Goal: Information Seeking & Learning: Understand process/instructions

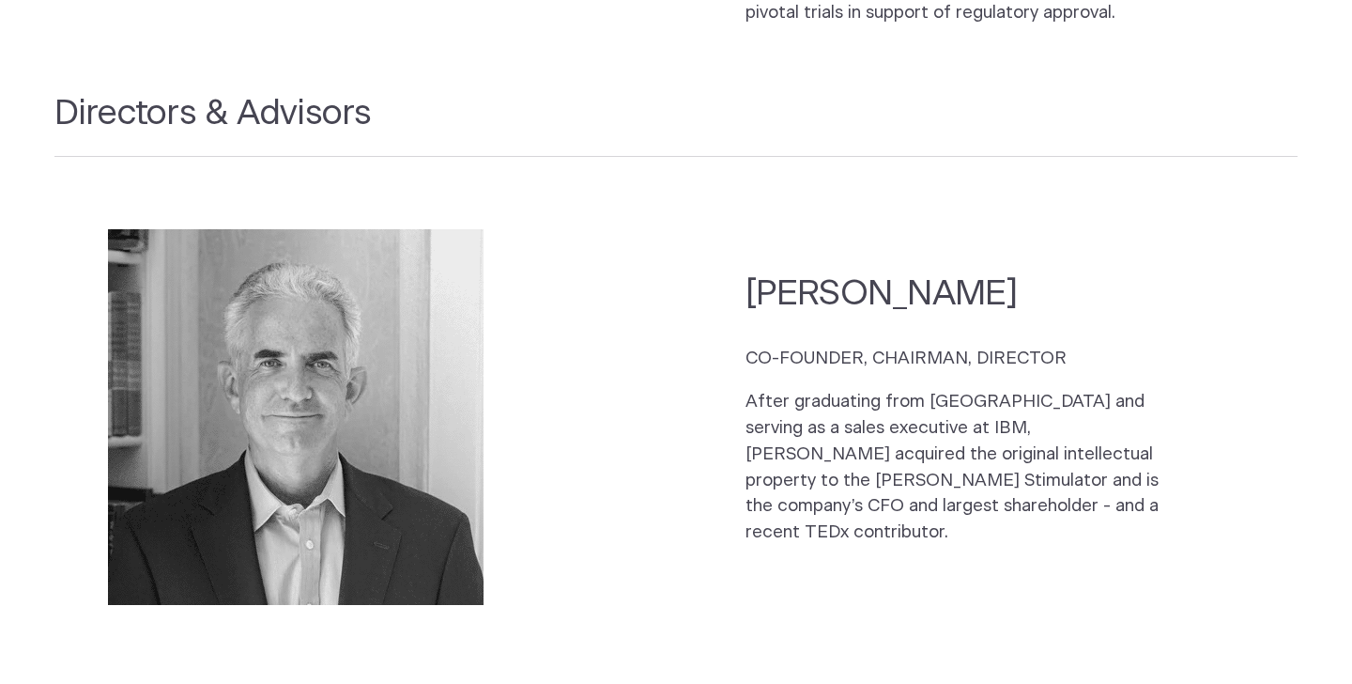
scroll to position [2534, 0]
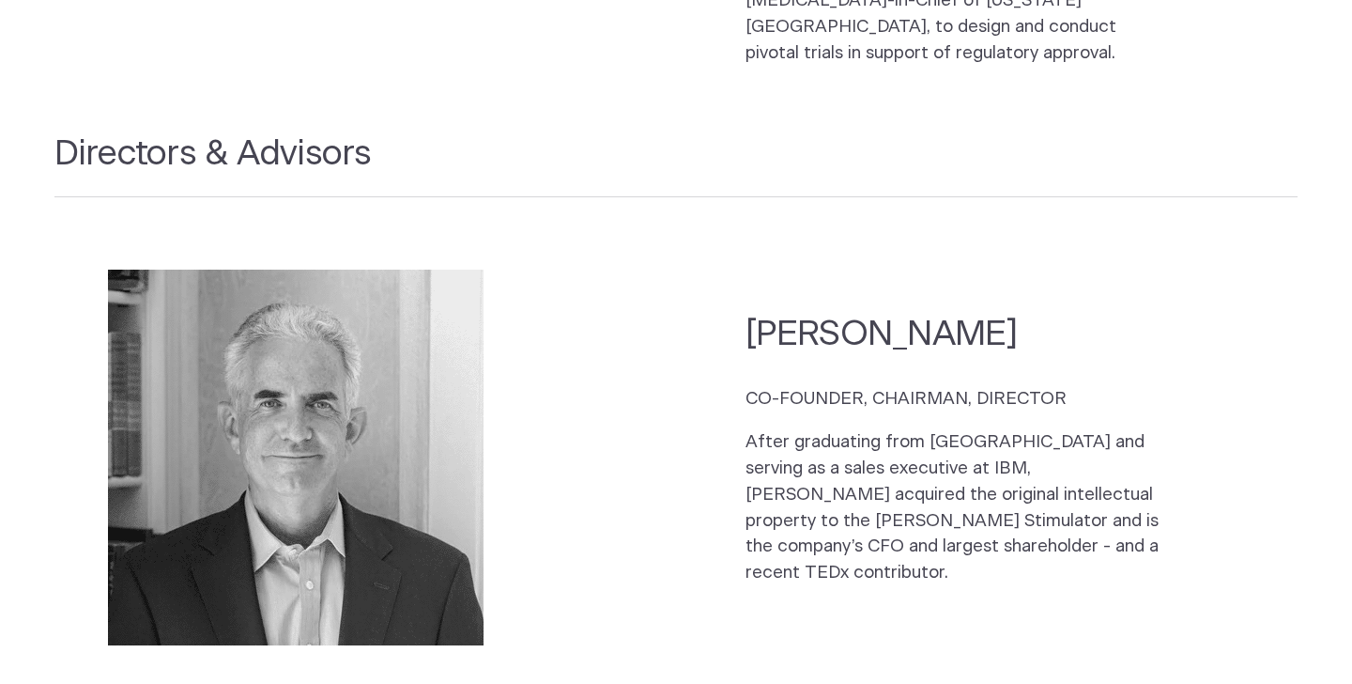
click at [760, 459] on p "After graduating from [GEOGRAPHIC_DATA] and serving as a sales executive at IBM…" at bounding box center [960, 507] width 428 height 157
click at [760, 459] on p "After graduating from Harvard and serving as a sales executive at IBM, Chip acq…" at bounding box center [960, 507] width 428 height 157
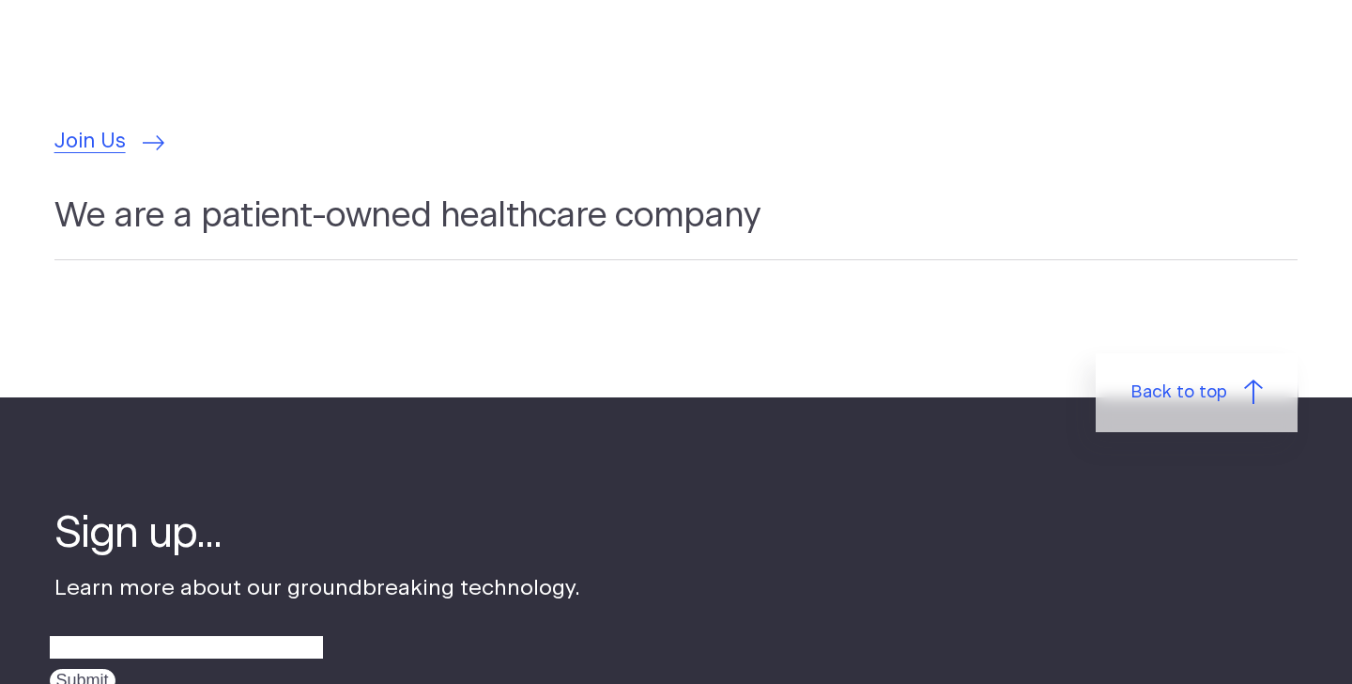
scroll to position [5365, 0]
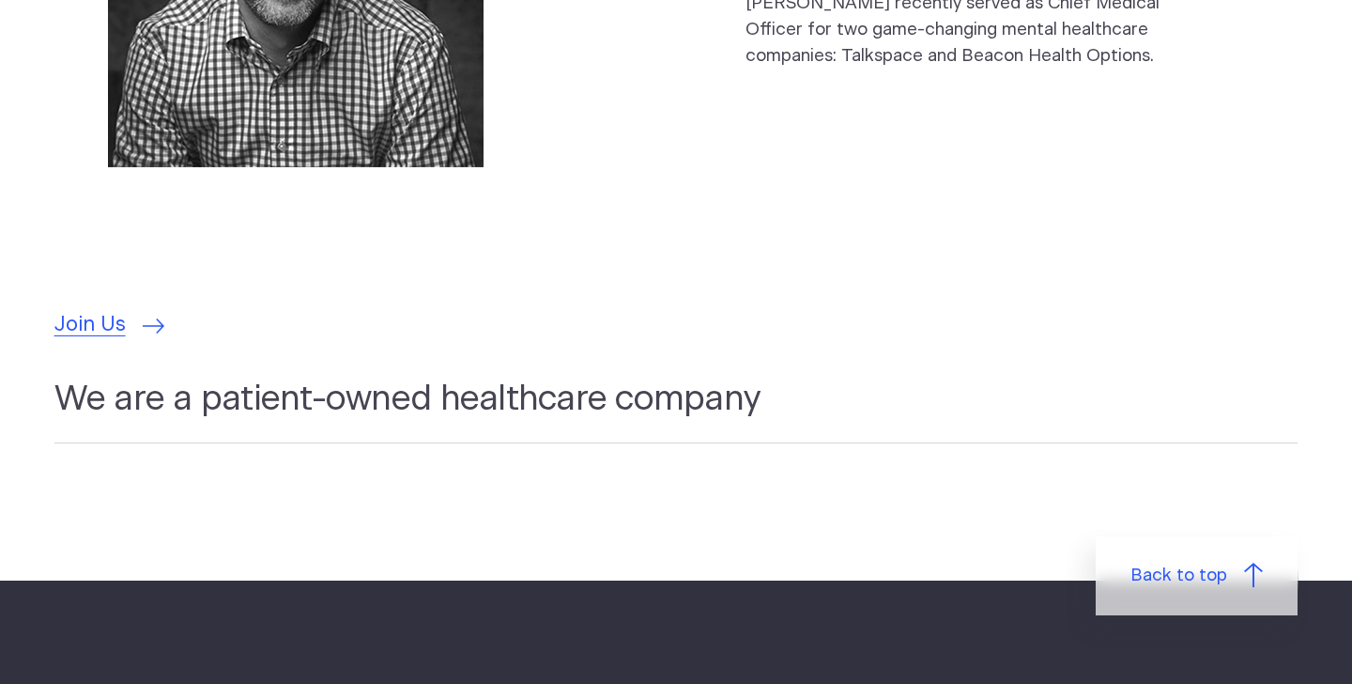
click at [667, 376] on h2 "We are a patient-owned healthcare company" at bounding box center [676, 410] width 1244 height 68
click at [138, 310] on link "Join Us" at bounding box center [109, 325] width 111 height 31
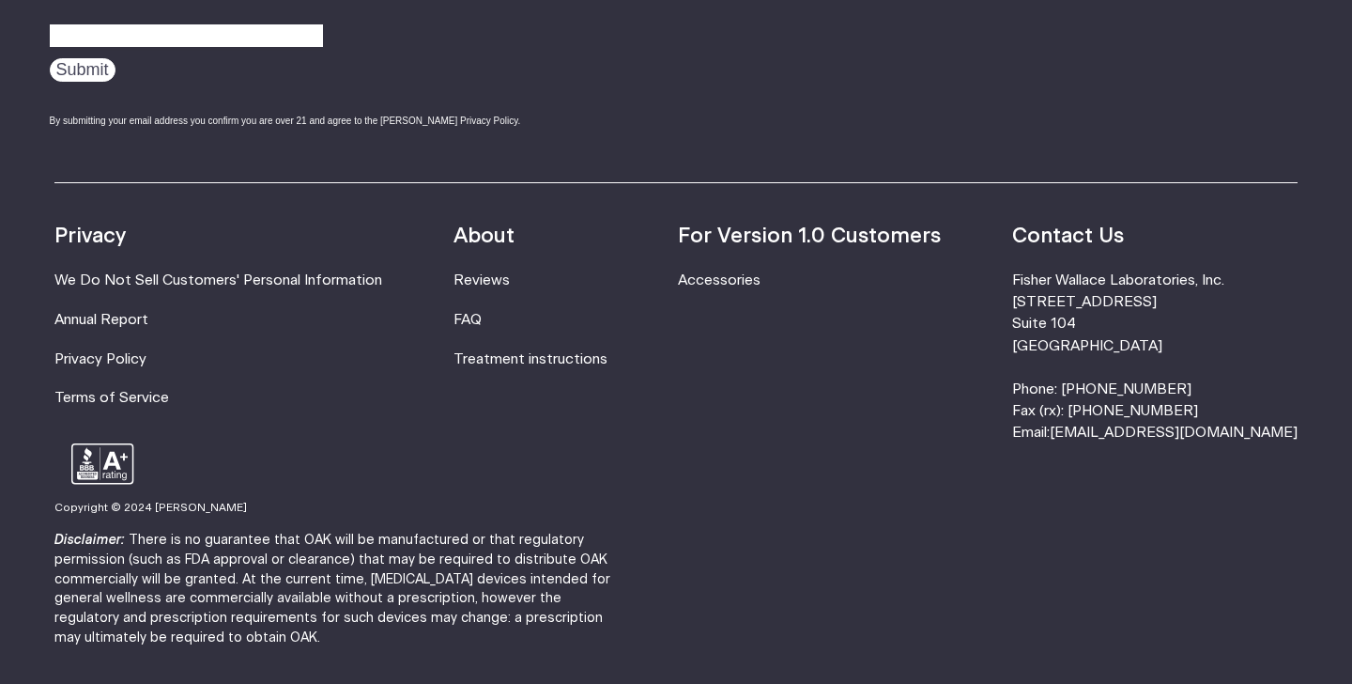
scroll to position [1208, 0]
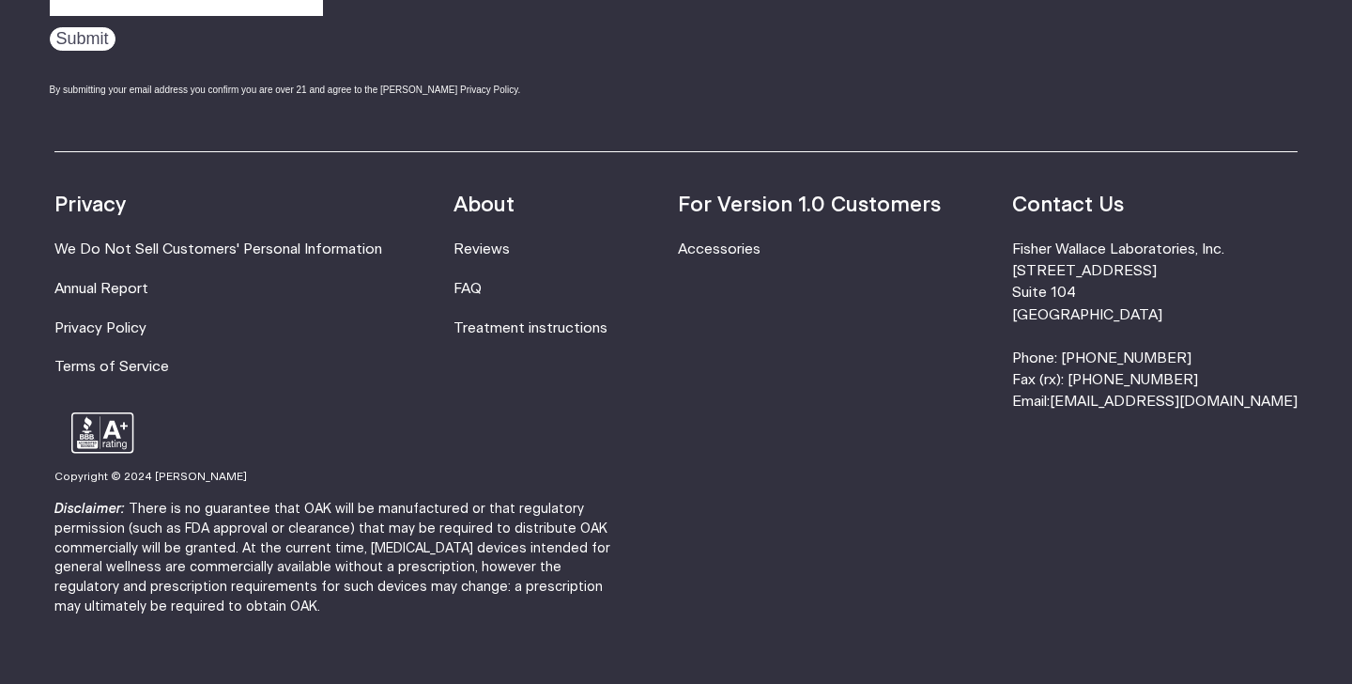
click at [276, 211] on li "Privacy" at bounding box center [218, 205] width 328 height 31
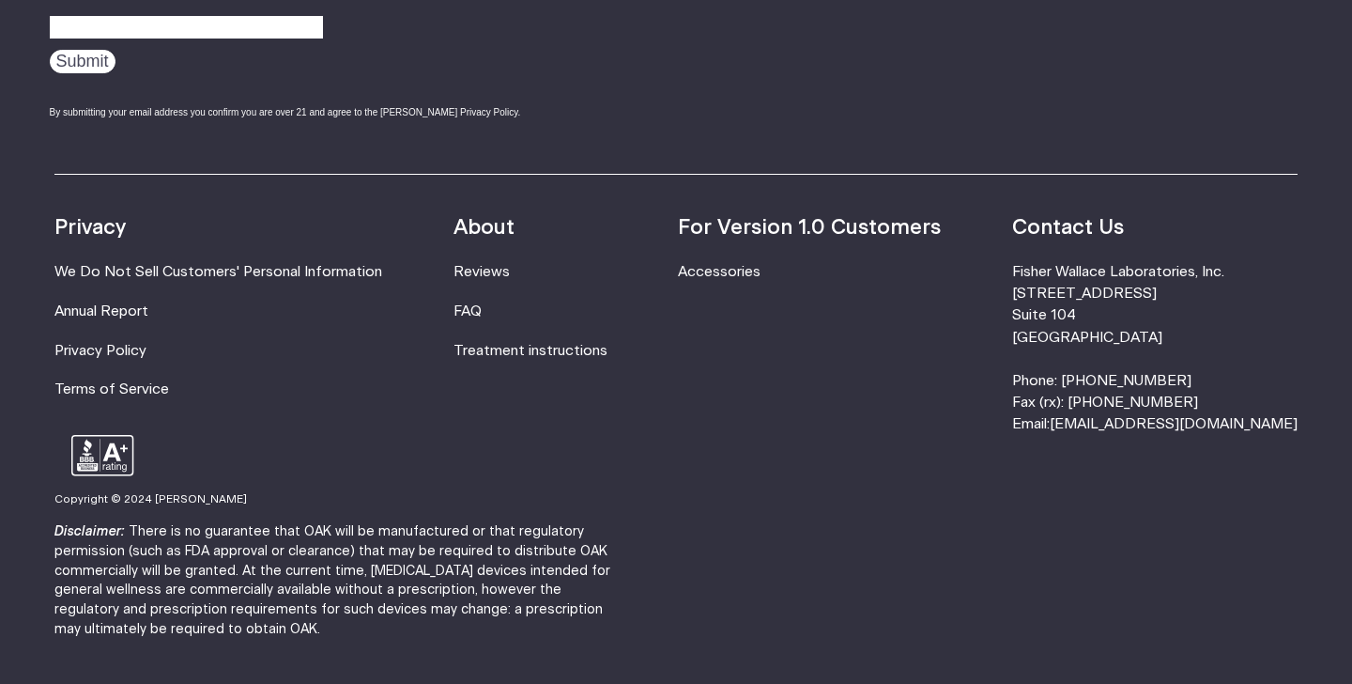
scroll to position [1130, 0]
click at [482, 308] on link "FAQ" at bounding box center [468, 312] width 28 height 14
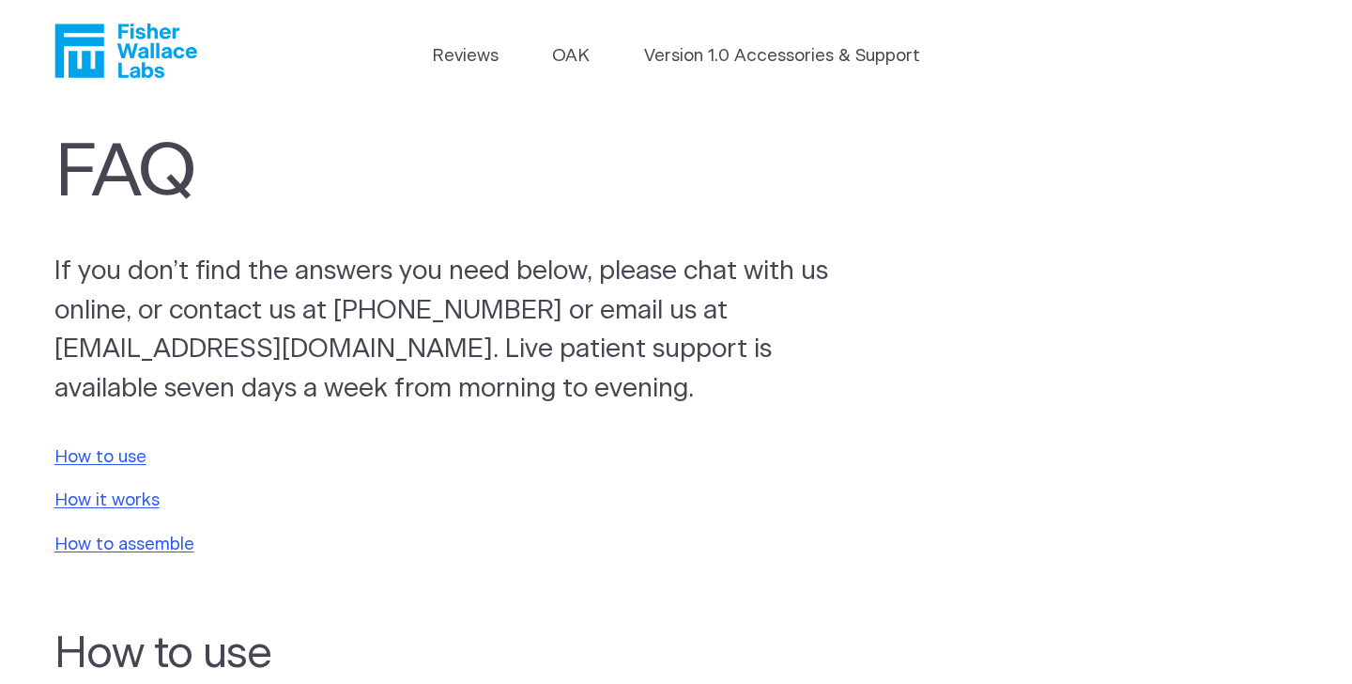
click at [466, 323] on p "If you don’t find the answers you need below, please chat with us online, or co…" at bounding box center [464, 331] width 821 height 157
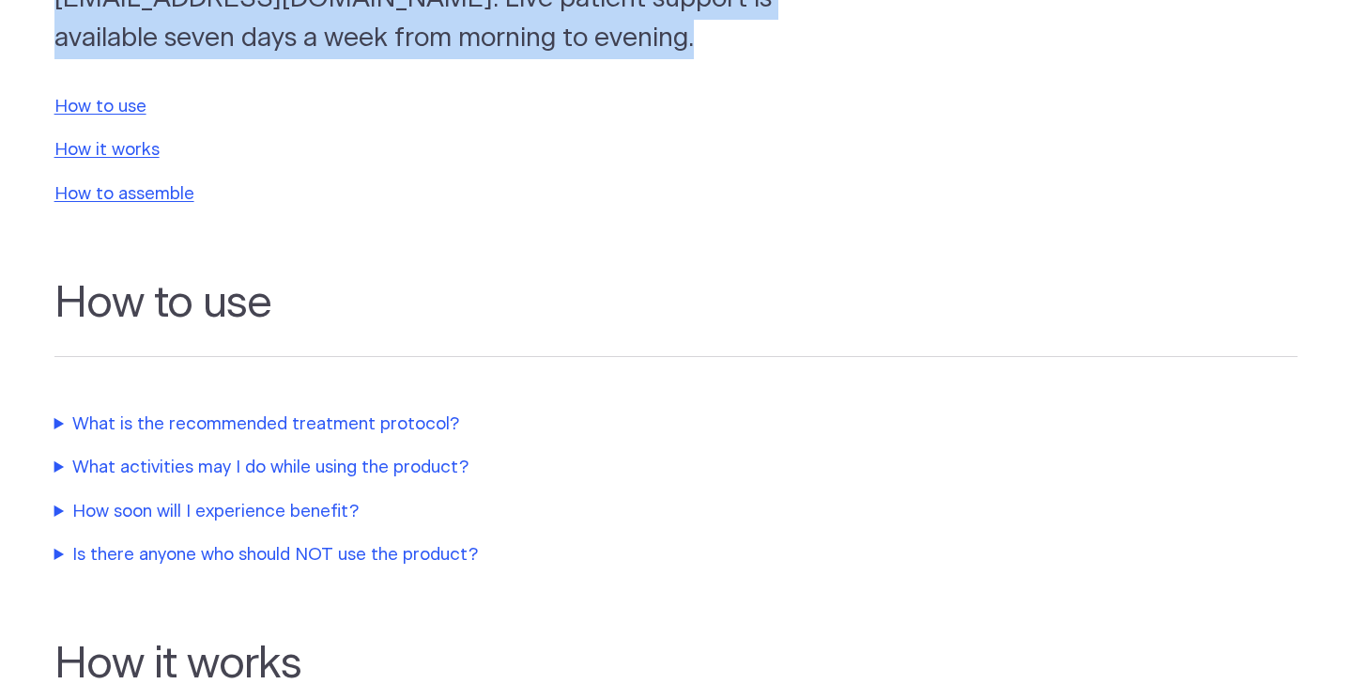
scroll to position [257, 0]
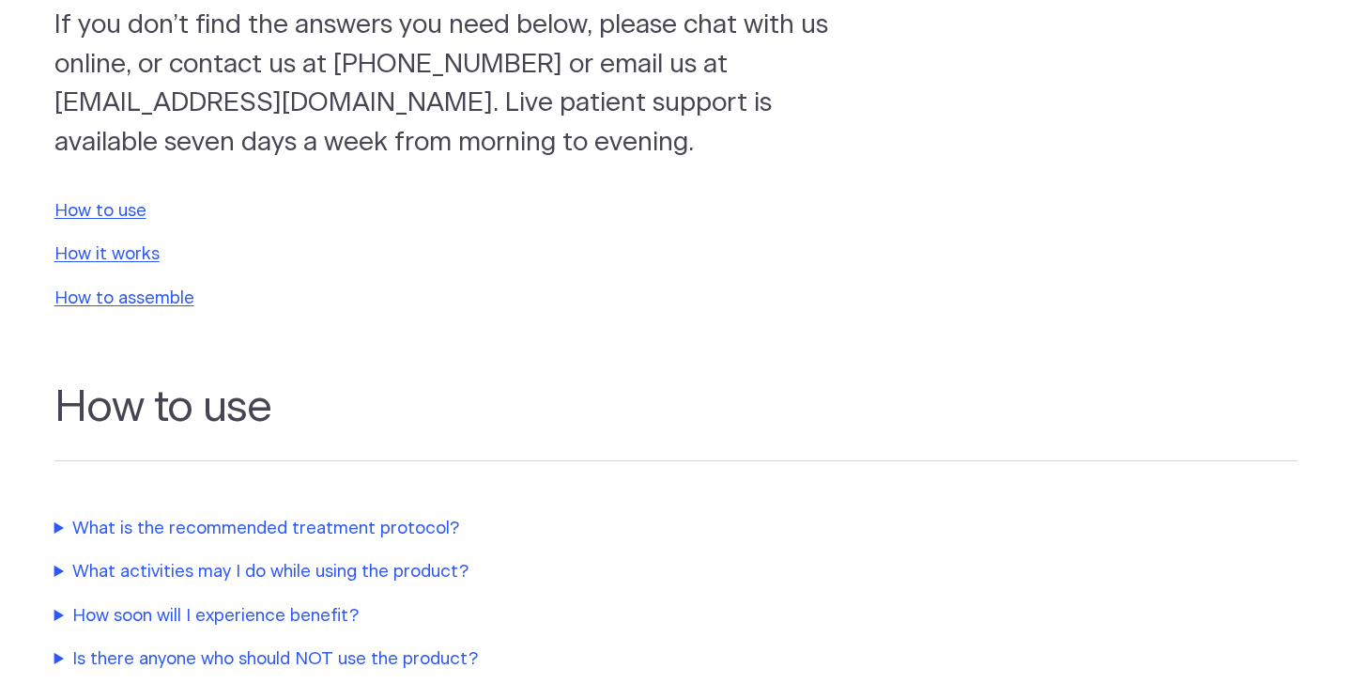
click at [130, 270] on section "How to use How it works How to assemble" at bounding box center [676, 254] width 1352 height 148
click at [130, 263] on link "How it works" at bounding box center [106, 254] width 105 height 18
